Goal: Information Seeking & Learning: Check status

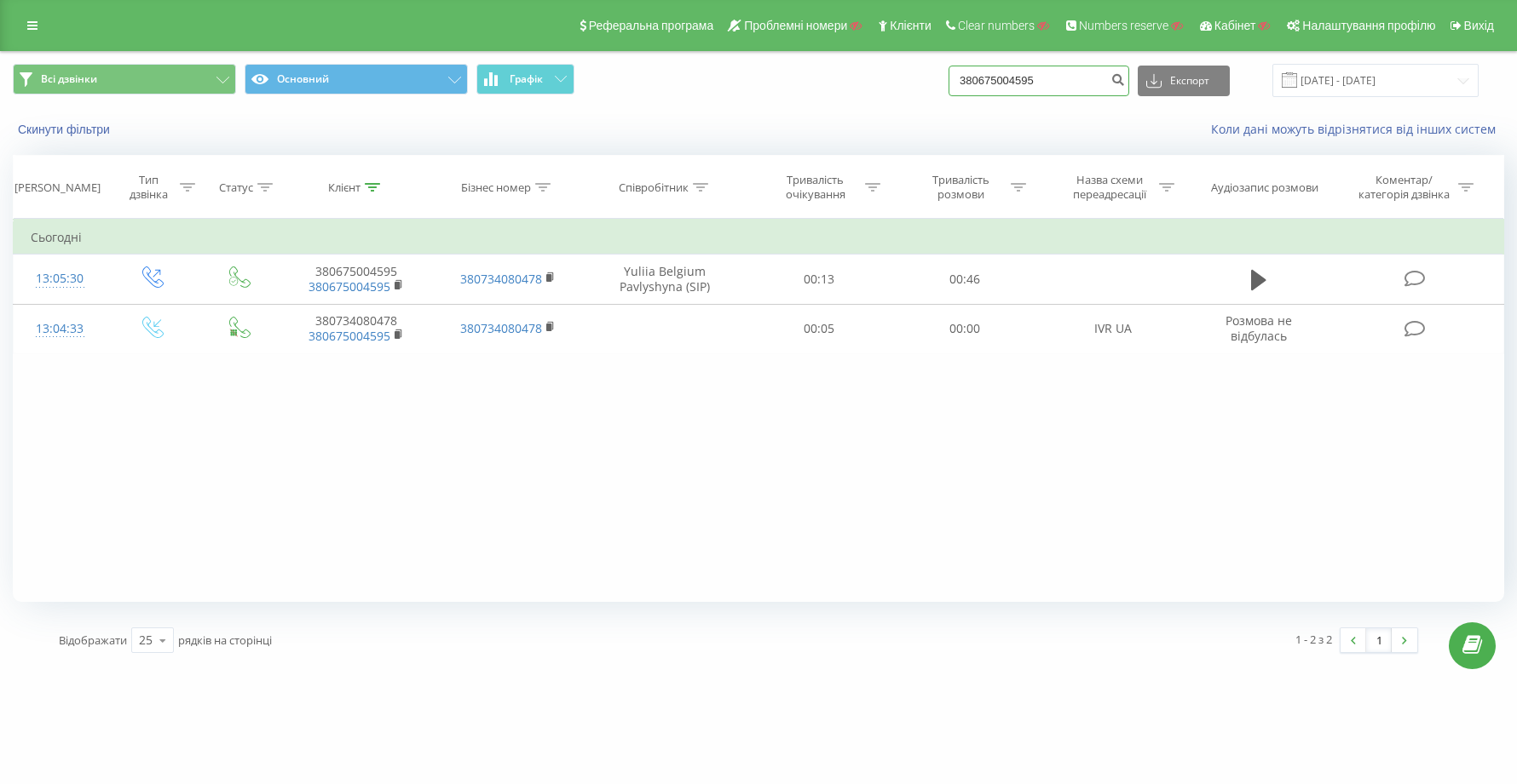
click at [1104, 79] on input "380675004595" at bounding box center [1039, 81] width 180 height 31
type input "3"
paste input "380660486986"
type input "380660486986"
